Goal: Register for event/course

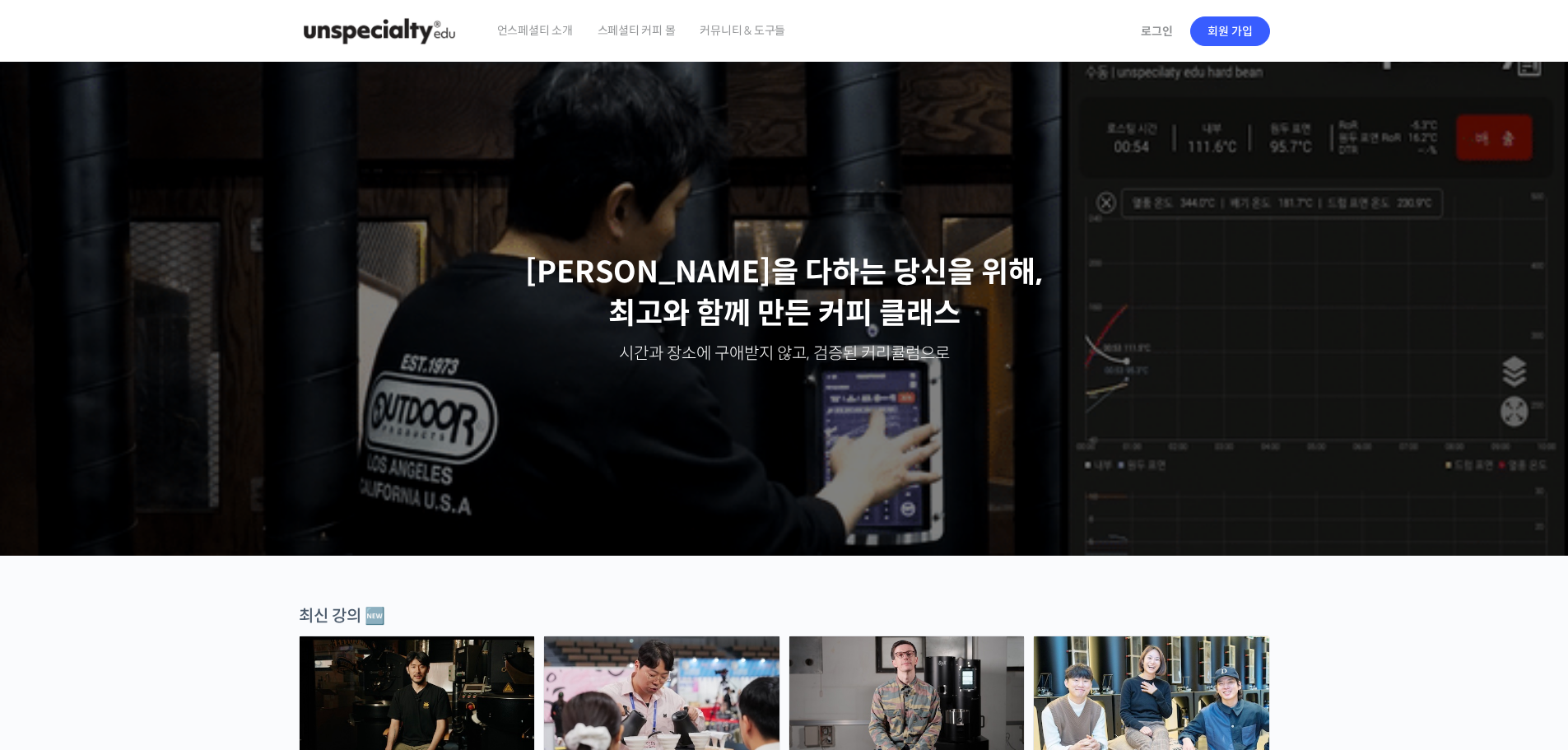
scroll to position [493, 0]
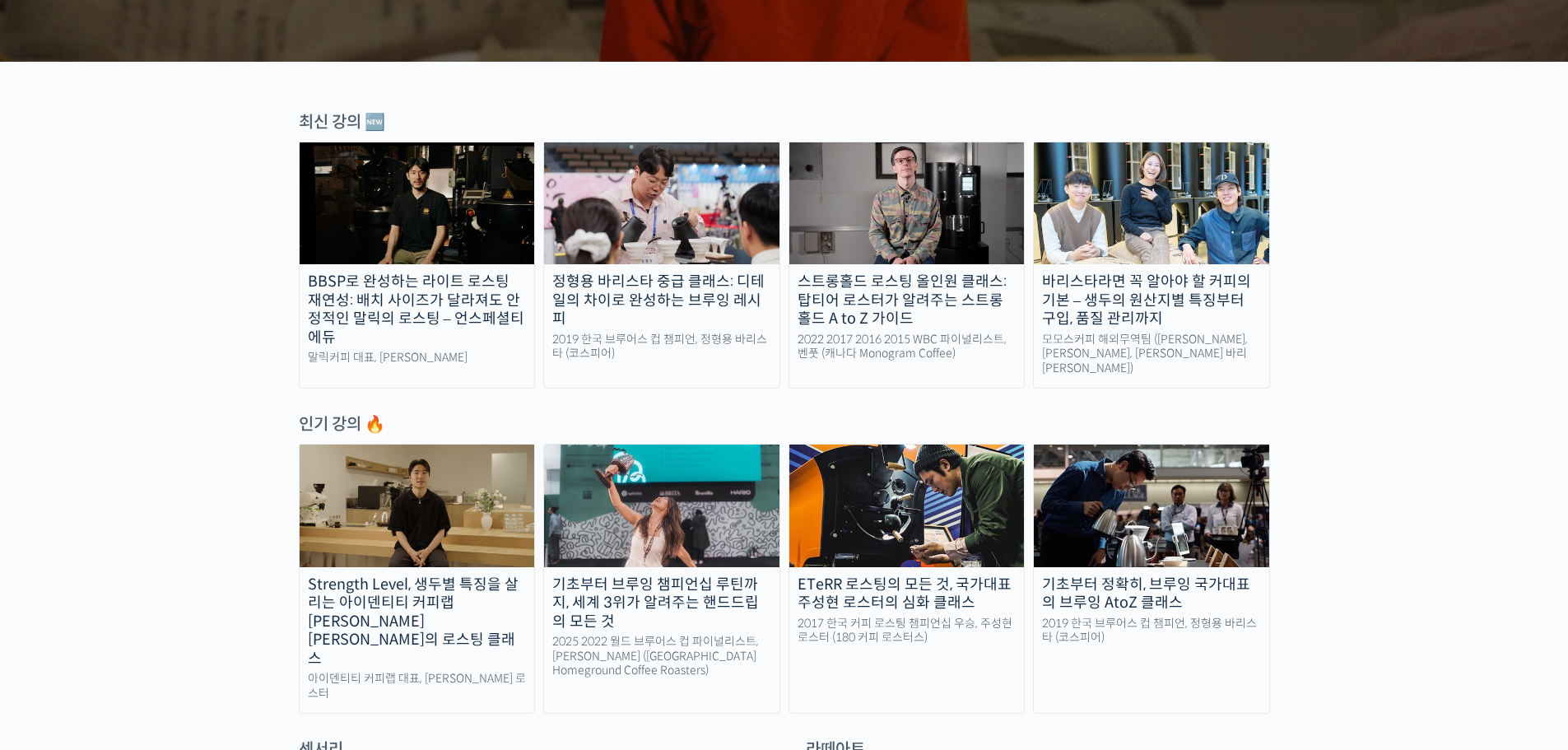
click at [619, 579] on div "기초부터 브루잉 챔피언십 루틴까지, 세계 3위가 알려주는 핸드드립의 모든 것" at bounding box center [661, 603] width 235 height 56
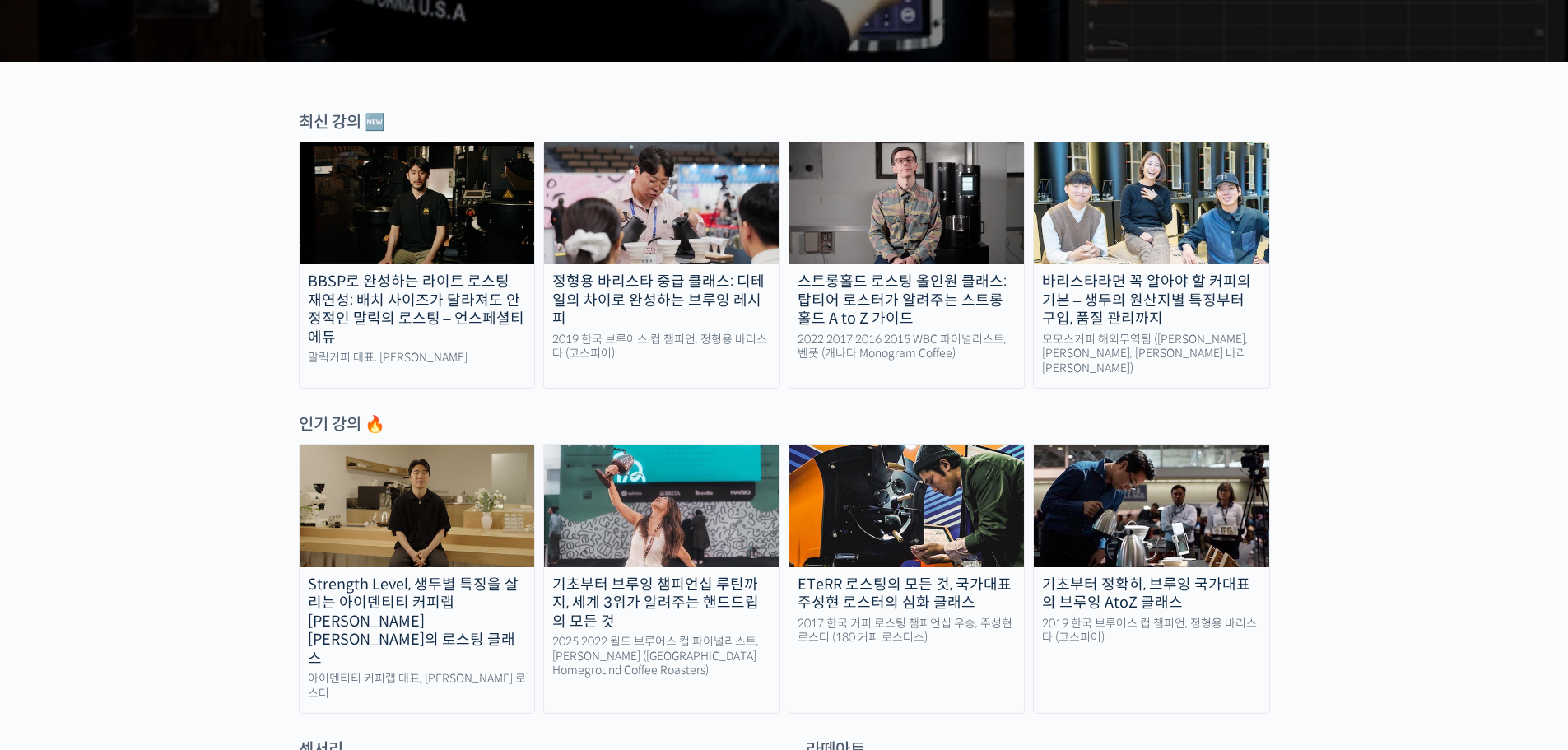
scroll to position [493, 0]
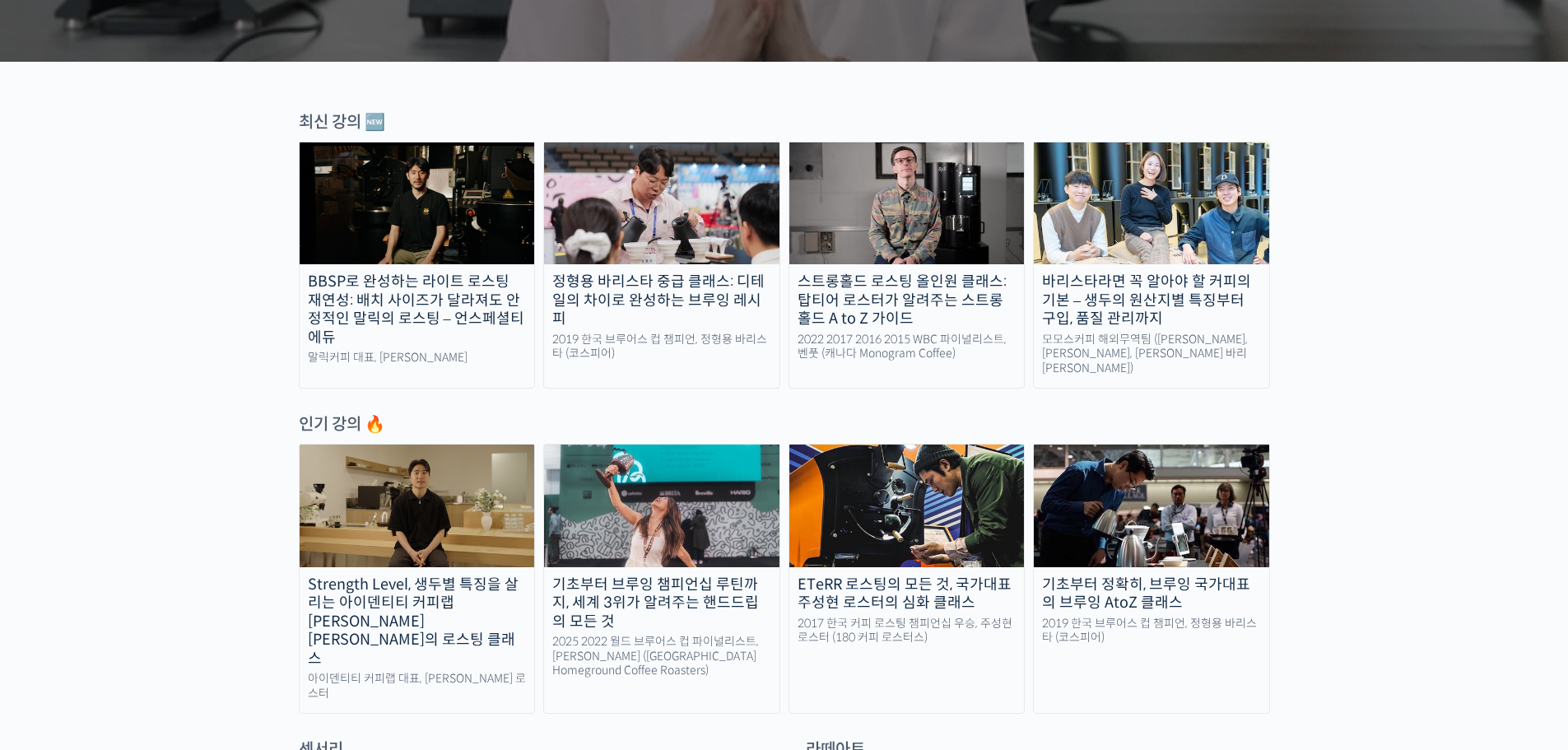
drag, startPoint x: 74, startPoint y: 336, endPoint x: 341, endPoint y: 19, distance: 414.5
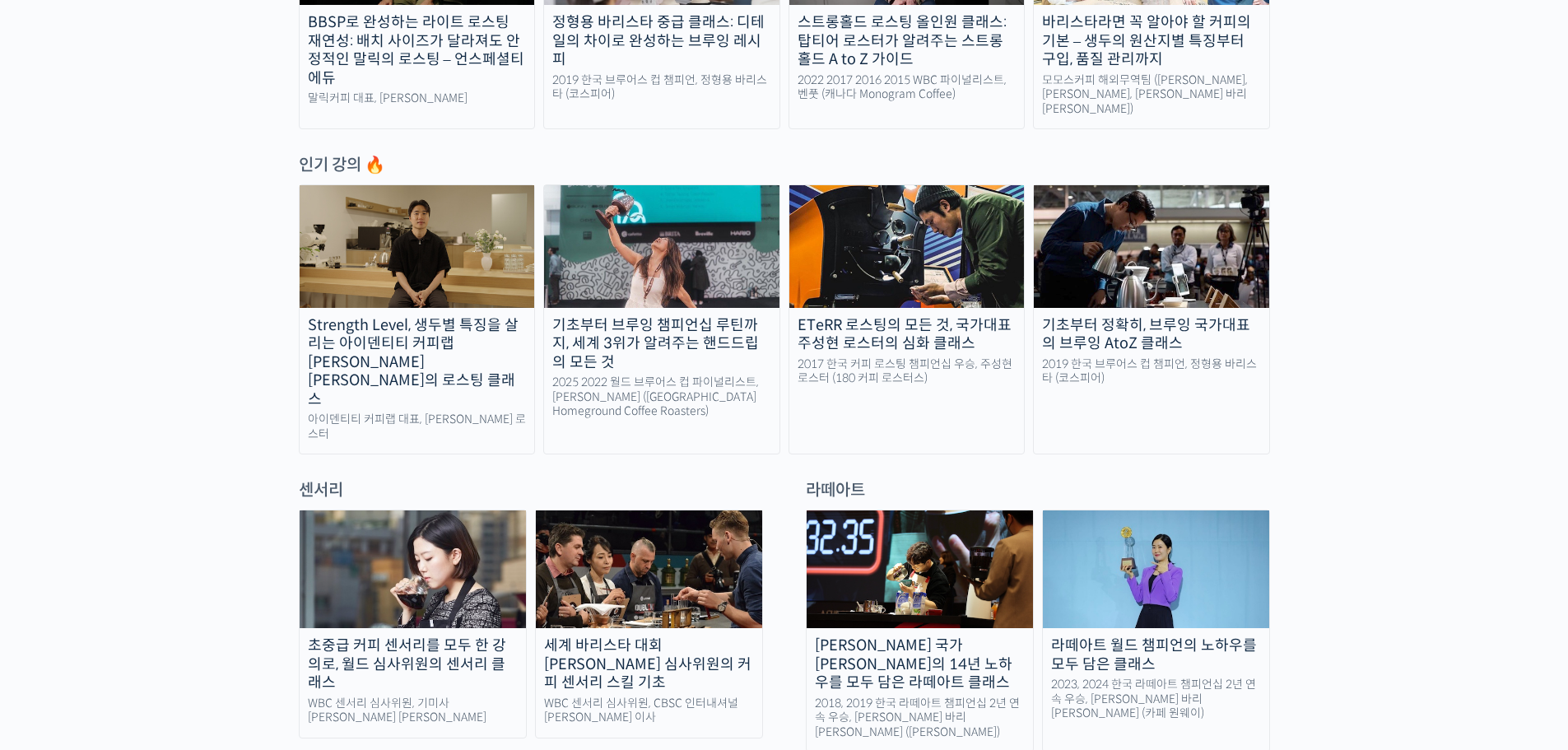
scroll to position [905, 0]
